Goal: Information Seeking & Learning: Check status

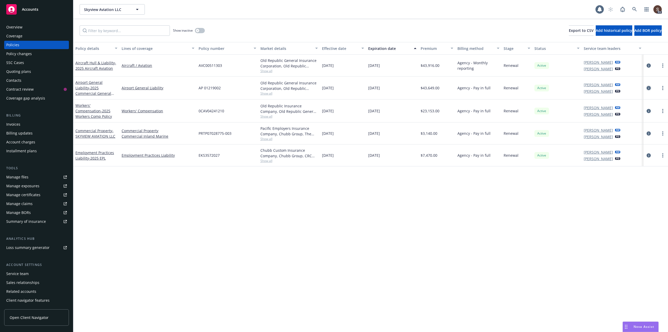
click at [648, 87] on icon "circleInformation" at bounding box center [649, 88] width 4 height 4
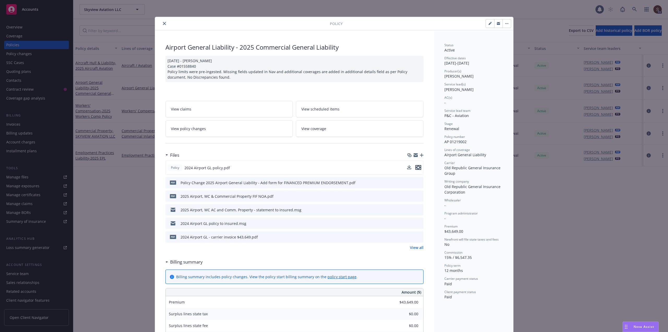
click at [417, 167] on icon "preview file" at bounding box center [418, 167] width 5 height 4
click at [417, 248] on link "View all" at bounding box center [417, 247] width 14 height 5
